Goal: Complete application form

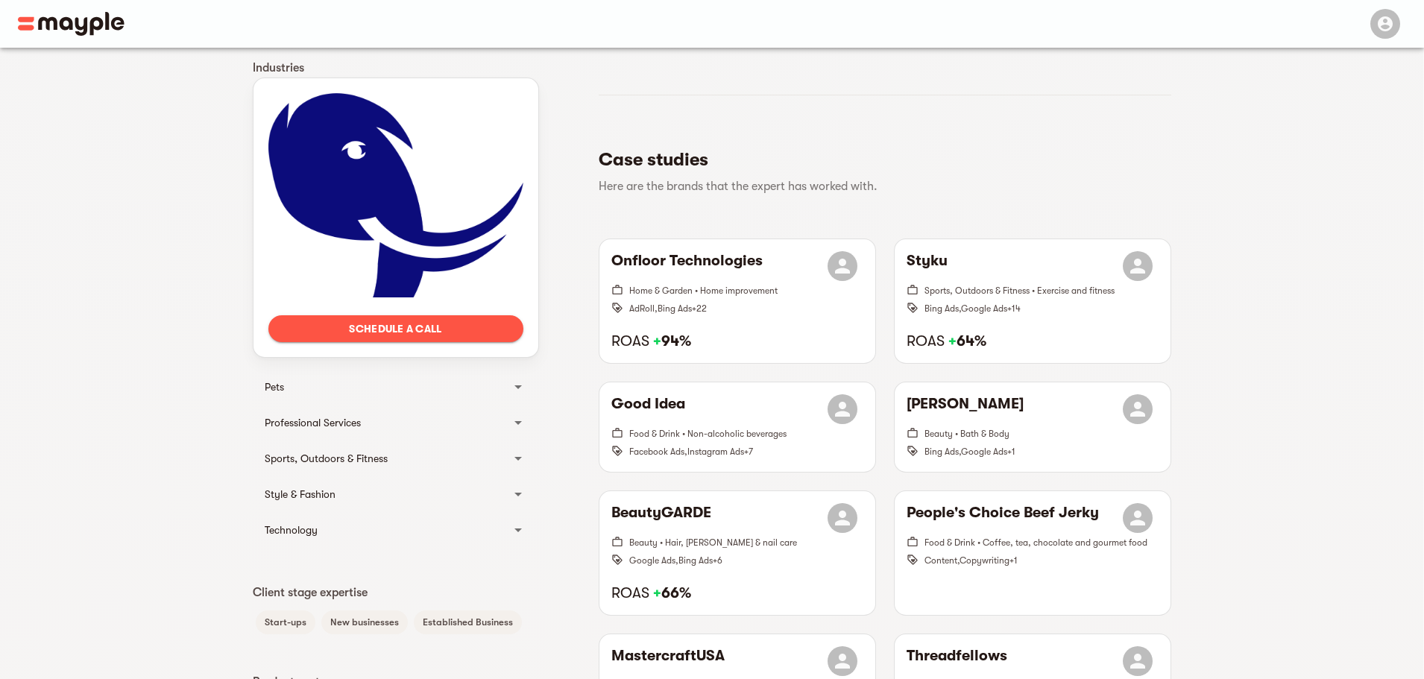
scroll to position [522, 0]
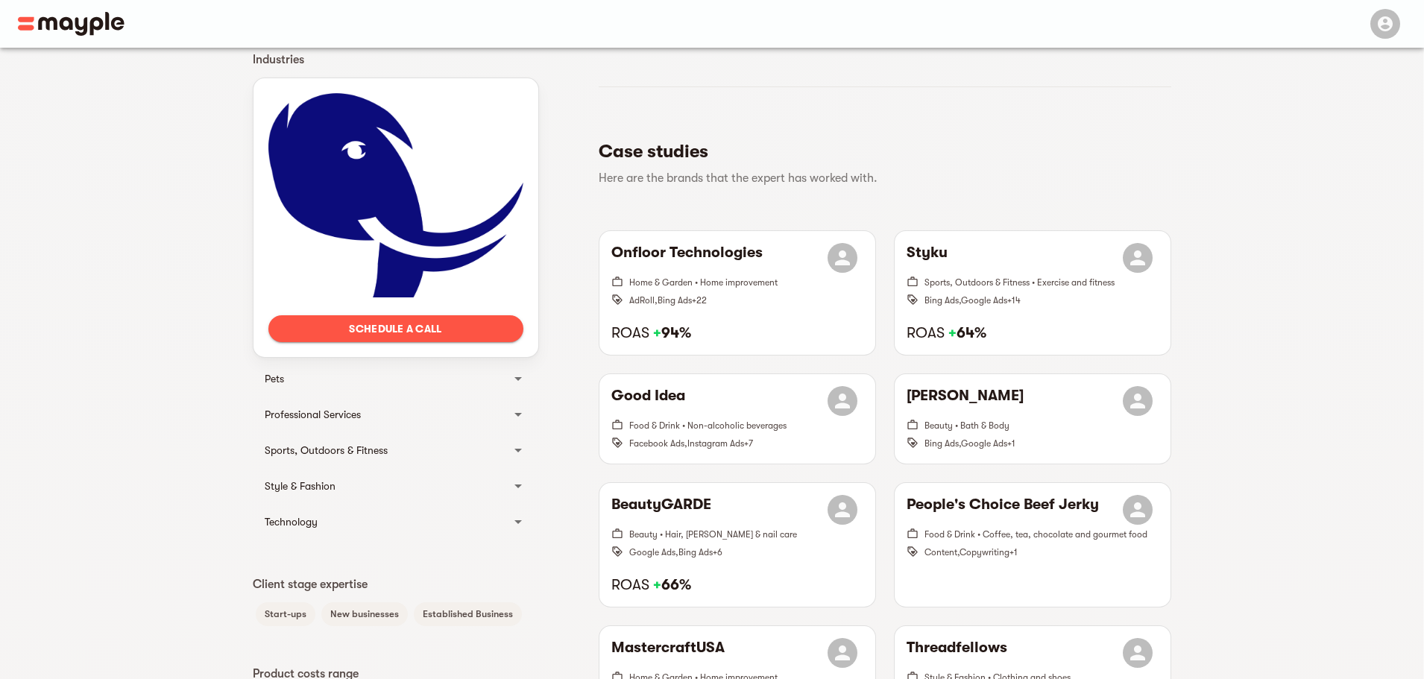
click at [399, 323] on span "Schedule a call" at bounding box center [395, 329] width 231 height 18
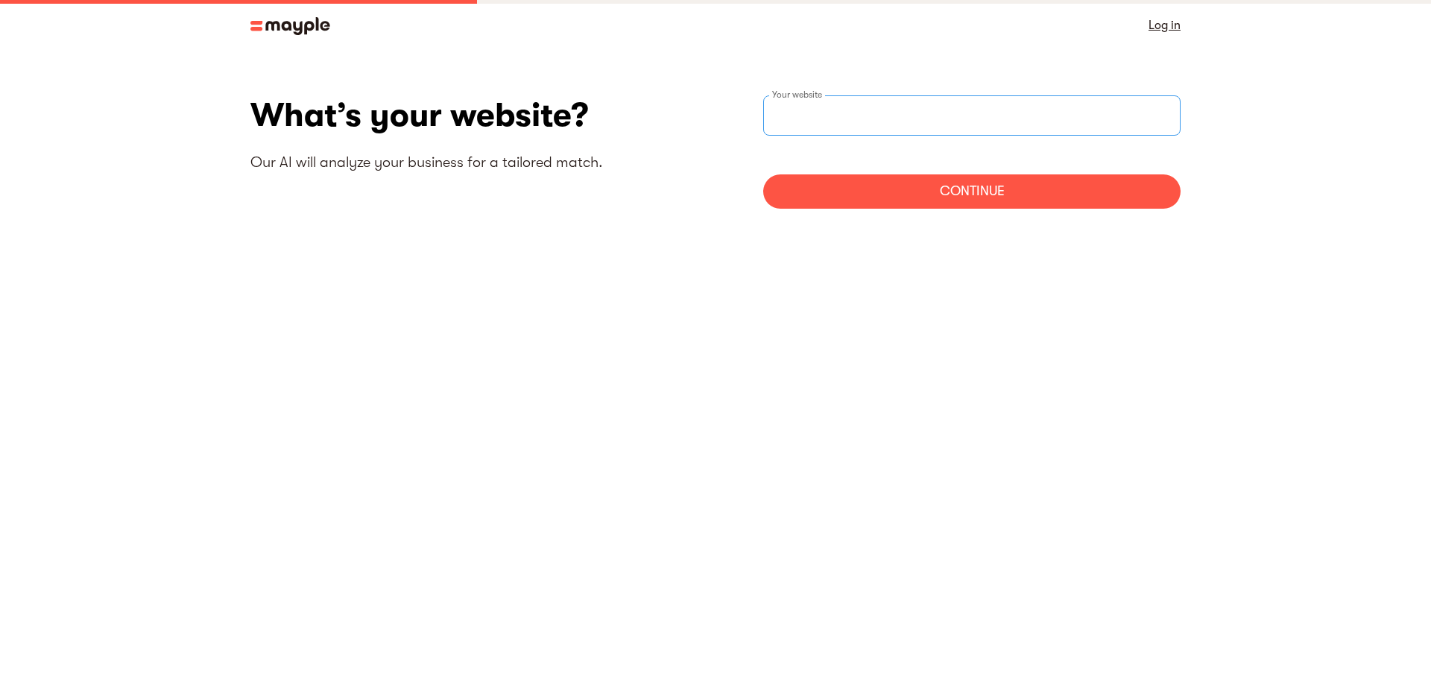
click at [811, 124] on input "websiteStep" at bounding box center [971, 115] width 417 height 40
click at [910, 121] on input "websiteStep" at bounding box center [971, 115] width 417 height 40
paste input "https://benupens.com/"
type input "https://benupens.com/"
click at [923, 180] on div "Continue" at bounding box center [971, 191] width 417 height 34
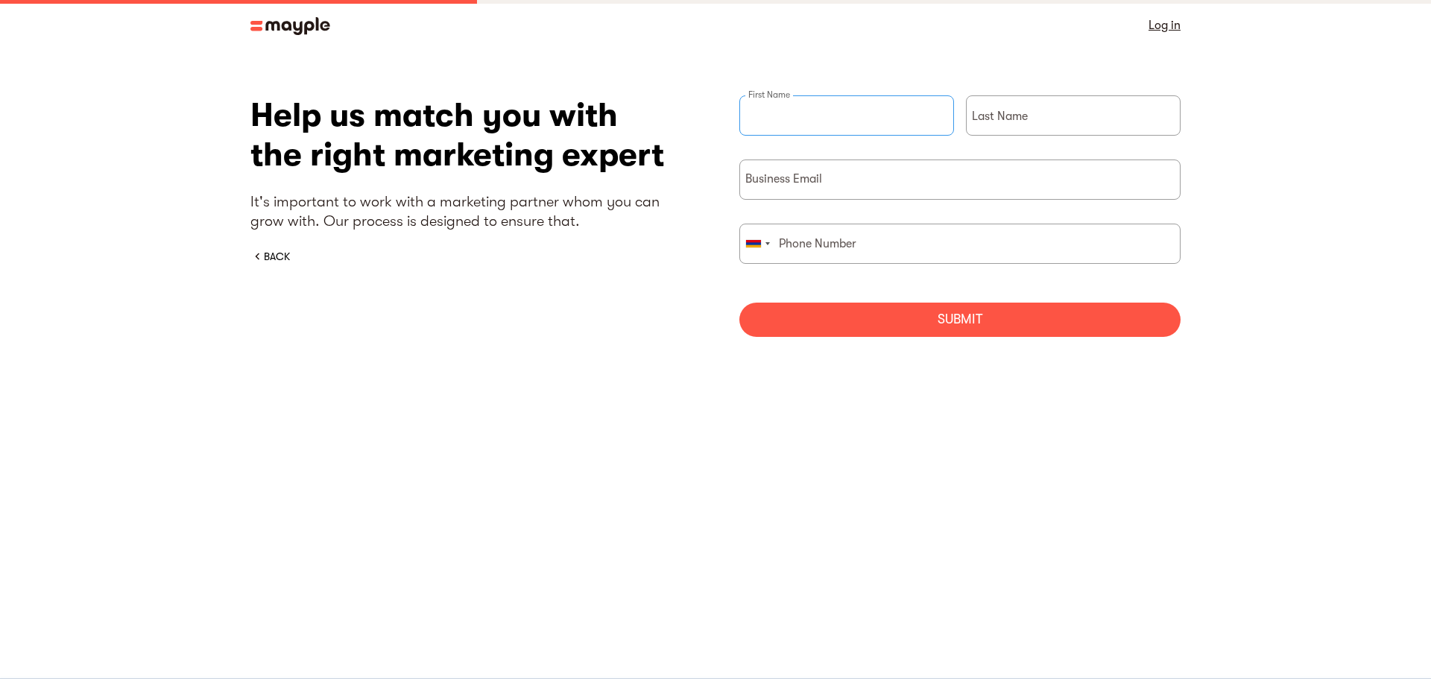
click at [847, 120] on input "briefForm" at bounding box center [846, 115] width 215 height 40
type input "Julietta"
type input "Galstyan"
type input "043150797"
click at [874, 171] on input "briefForm" at bounding box center [959, 179] width 441 height 40
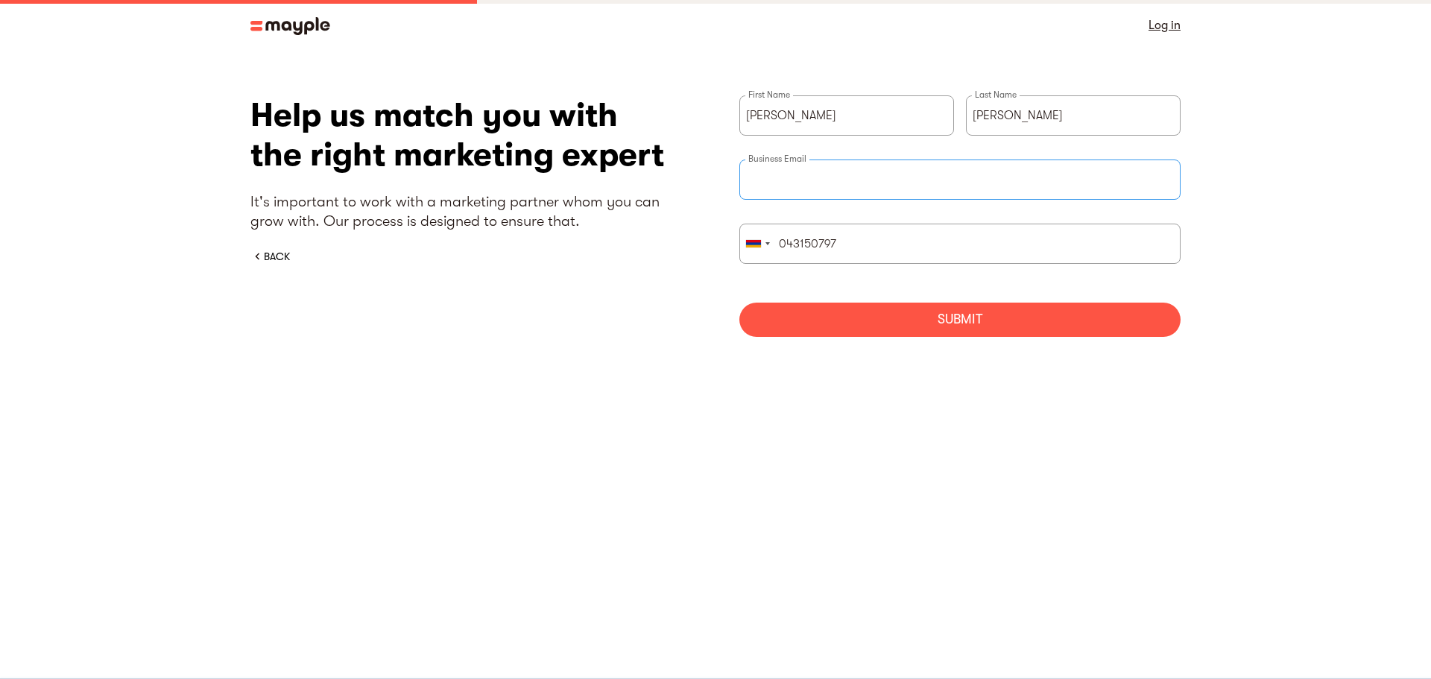
paste input "https://www.google.com/support/accounts/bin/answer.py?answer=181692"
click at [1161, 175] on input "https://www.google.com/support/accounts/bin/answer.py?answer=181692" at bounding box center [959, 179] width 441 height 40
drag, startPoint x: 1139, startPoint y: 180, endPoint x: 745, endPoint y: 176, distance: 393.6
click at [745, 176] on input "https://www.google.com/support/accounts/bin/answer.py?answer=181692" at bounding box center [959, 179] width 441 height 40
paste input "marketing@benupen.com"
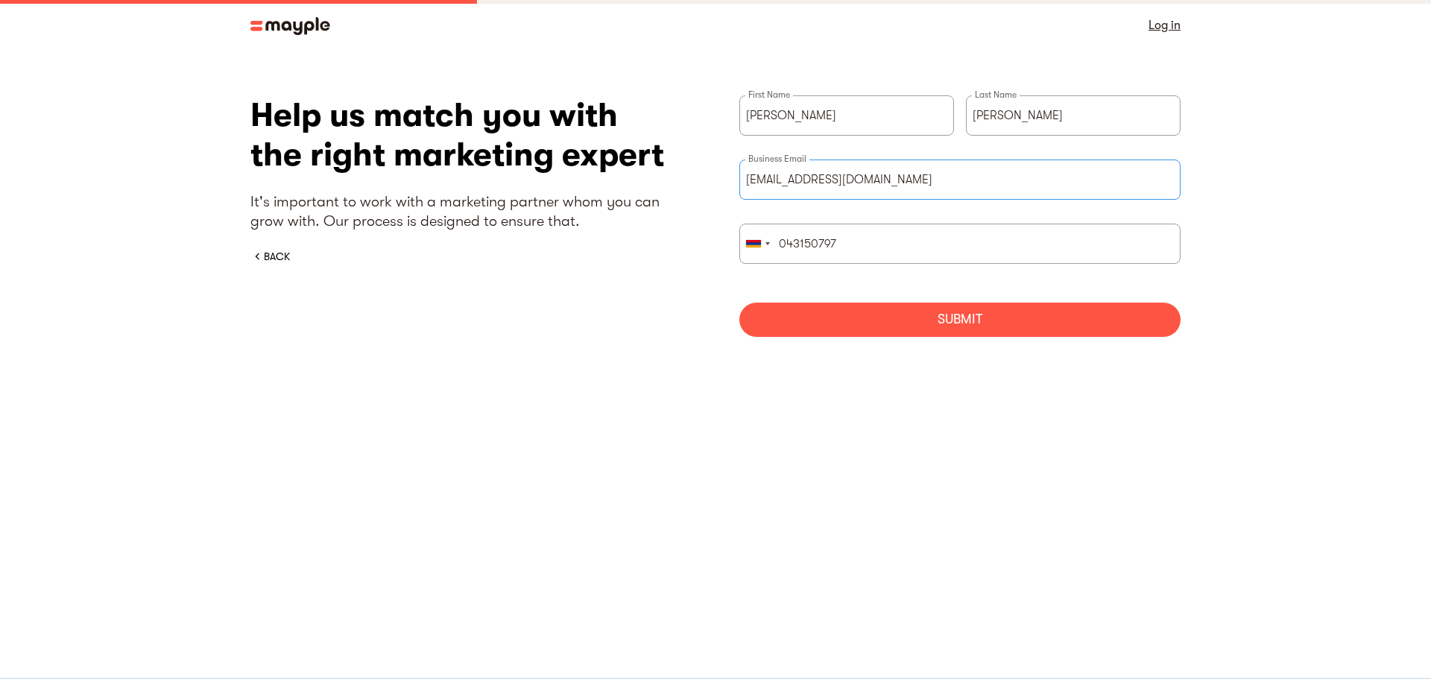
type input "marketing@benupen.com"
click at [804, 314] on div "Submit" at bounding box center [959, 320] width 441 height 34
click at [851, 242] on input "043150797" at bounding box center [959, 244] width 441 height 40
click at [788, 242] on input "043150797" at bounding box center [959, 244] width 441 height 40
type input "43150797"
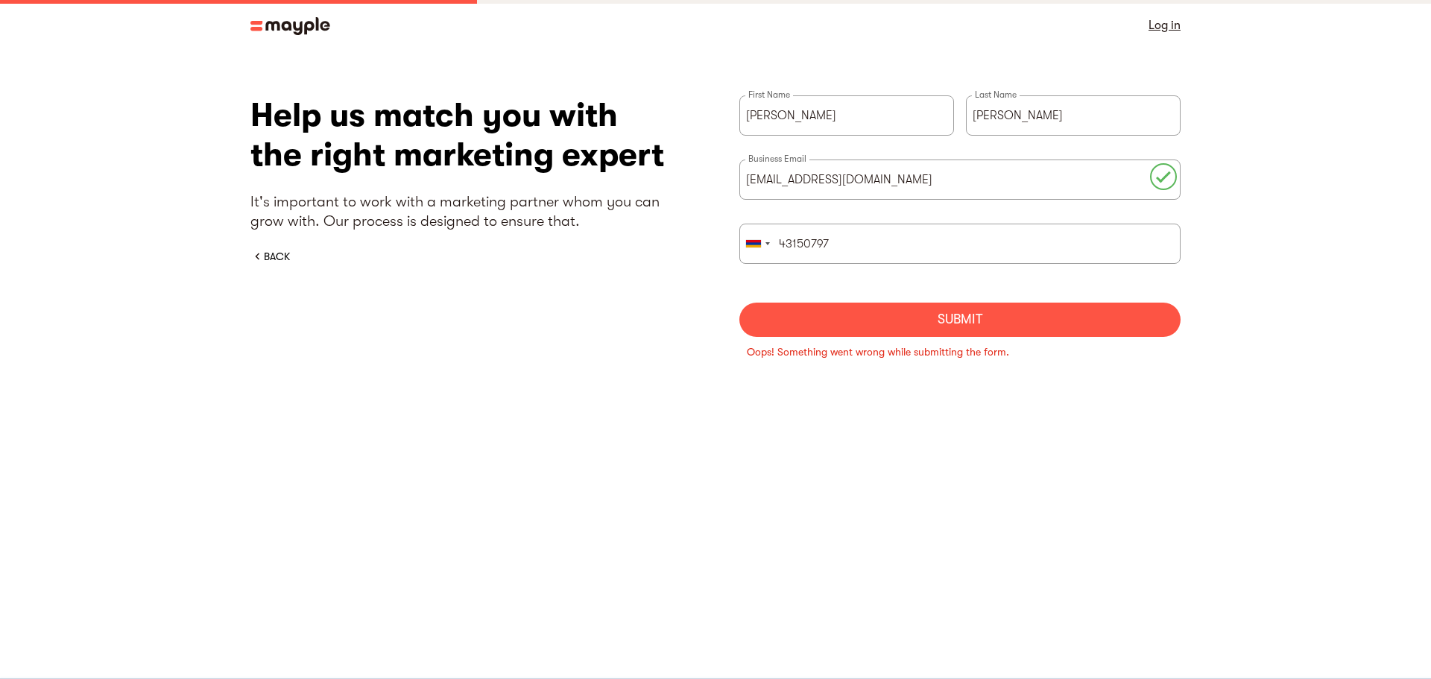
click at [830, 318] on div "Submit" at bounding box center [959, 320] width 441 height 34
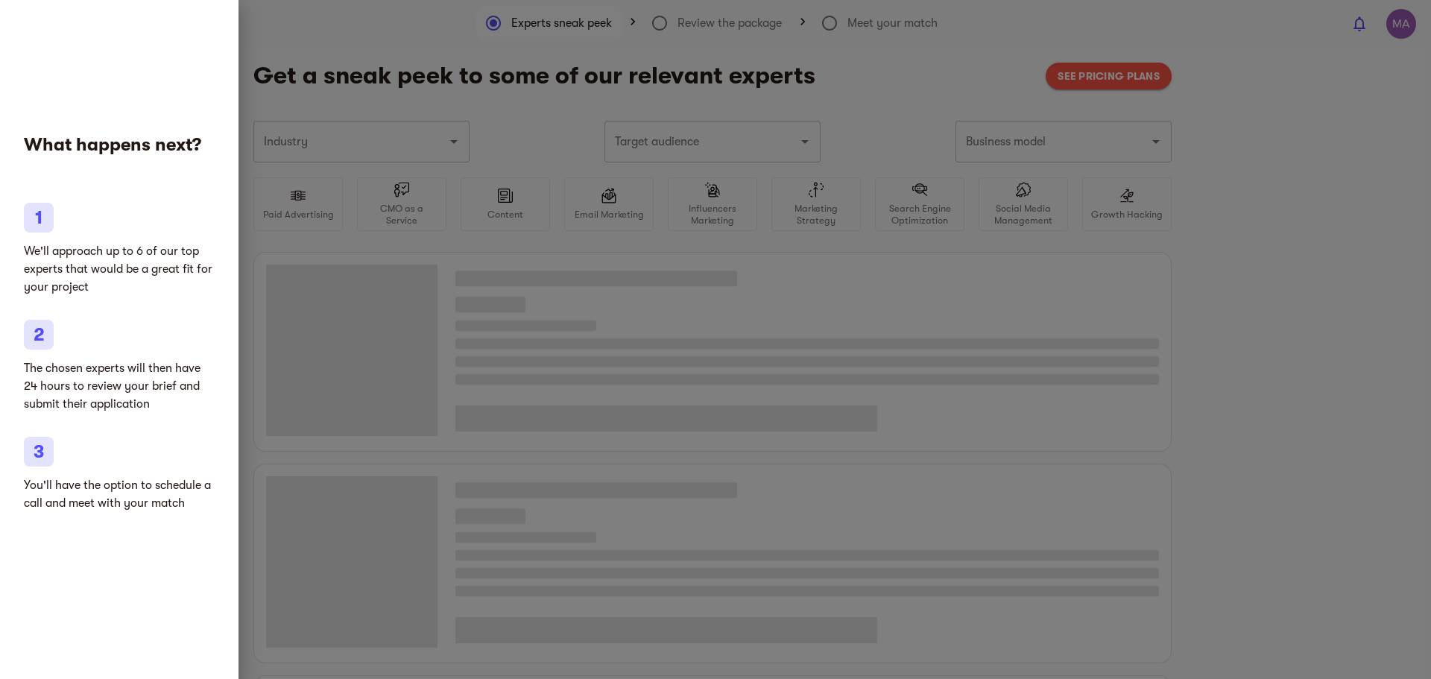
type input "Clothing and shoes"
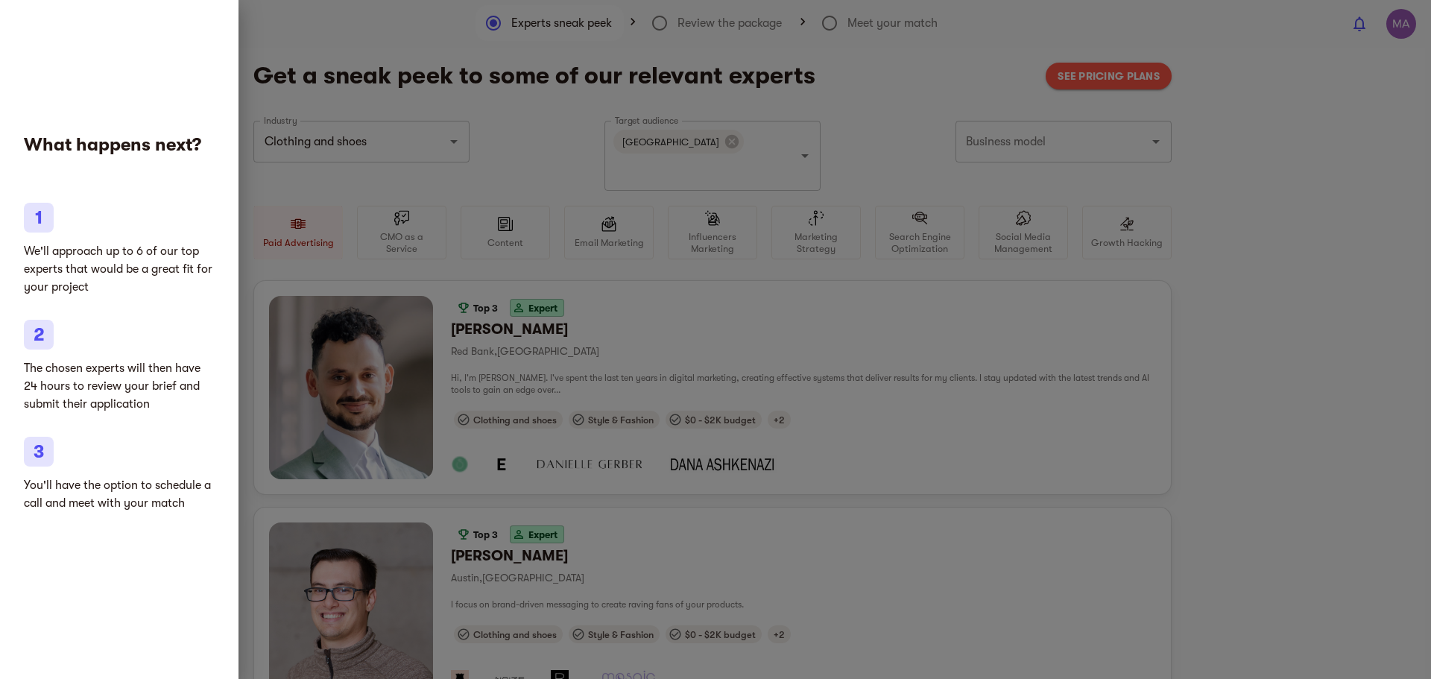
click at [1283, 124] on div at bounding box center [715, 339] width 1431 height 679
